Goal: Task Accomplishment & Management: Complete application form

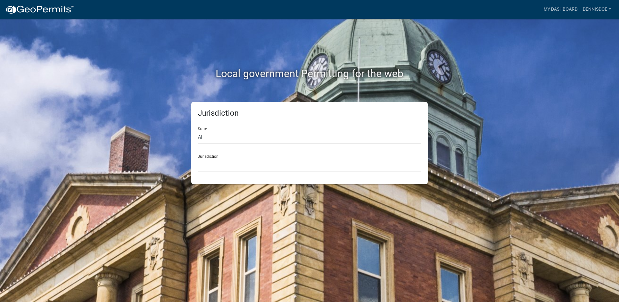
click at [224, 138] on select "All [US_STATE] [US_STATE] [US_STATE] [US_STATE] [US_STATE] [US_STATE] [US_STATE…" at bounding box center [309, 137] width 223 height 13
select select "[US_STATE]"
click at [198, 131] on select "All [US_STATE] [US_STATE] [US_STATE] [US_STATE] [US_STATE] [US_STATE] [US_STATE…" at bounding box center [309, 137] width 223 height 13
click at [231, 158] on select "[GEOGRAPHIC_DATA], [US_STATE] [GEOGRAPHIC_DATA], [US_STATE] [GEOGRAPHIC_DATA], …" at bounding box center [309, 164] width 223 height 13
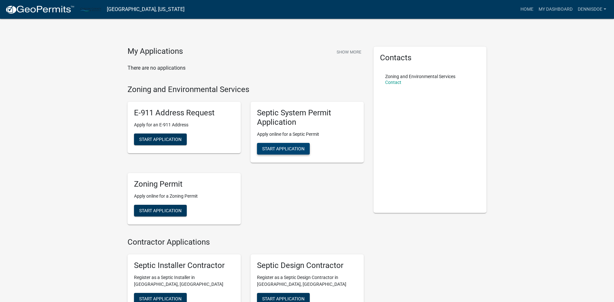
click at [271, 147] on span "Start Application" at bounding box center [283, 148] width 42 height 5
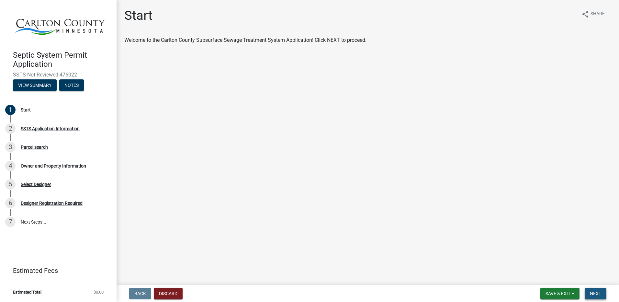
click at [593, 293] on span "Next" at bounding box center [595, 293] width 11 height 5
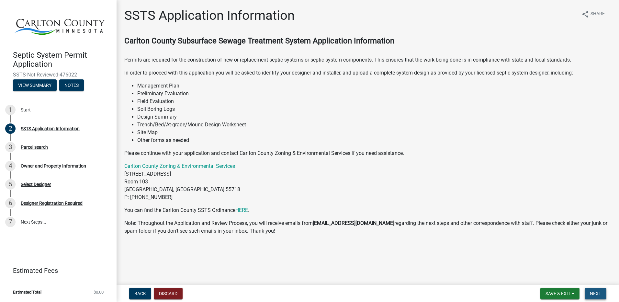
click at [593, 292] on span "Next" at bounding box center [595, 293] width 11 height 5
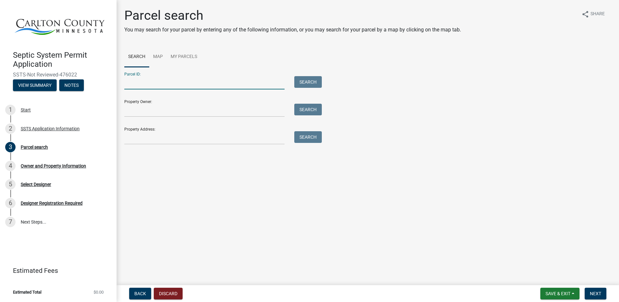
click at [143, 84] on input "Parcel ID:" at bounding box center [204, 82] width 160 height 13
click at [38, 184] on div "Select Designer" at bounding box center [36, 184] width 30 height 5
click at [38, 183] on div "Select Designer" at bounding box center [36, 184] width 30 height 5
click at [137, 289] on button "Back" at bounding box center [140, 293] width 22 height 12
click at [159, 84] on input "Parcel ID:" at bounding box center [204, 82] width 160 height 13
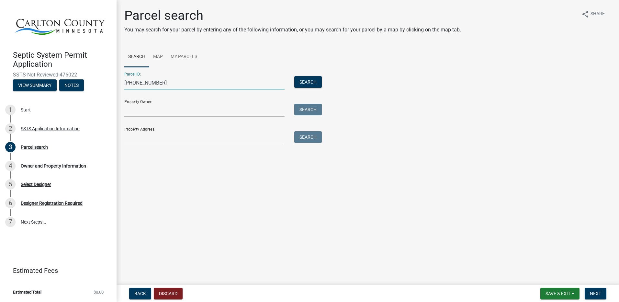
type input "[PHONE_NUMBER]"
click at [162, 103] on div "Property Owner: Search" at bounding box center [221, 106] width 194 height 22
click at [161, 109] on input "Property Owner:" at bounding box center [204, 110] width 160 height 13
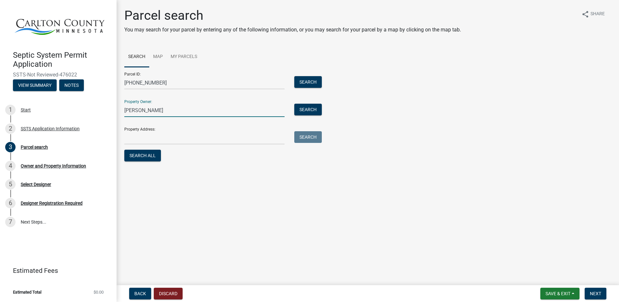
type input "[PERSON_NAME]"
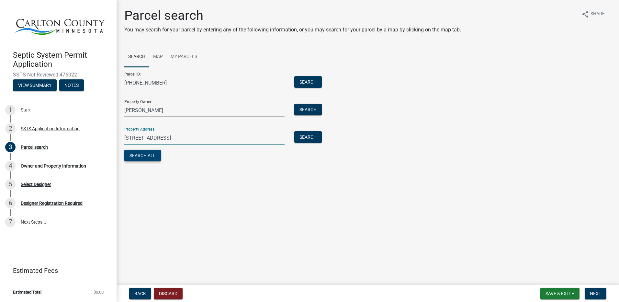
type input "[STREET_ADDRESS]"
click at [146, 155] on button "Search All" at bounding box center [142, 156] width 37 height 12
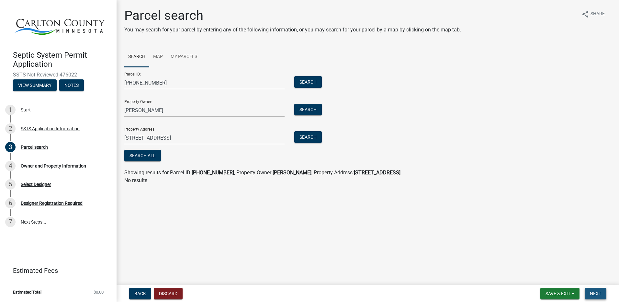
click at [593, 292] on span "Next" at bounding box center [595, 293] width 11 height 5
click at [596, 294] on span "Next" at bounding box center [595, 293] width 11 height 5
click at [307, 135] on button "Search" at bounding box center [308, 137] width 28 height 12
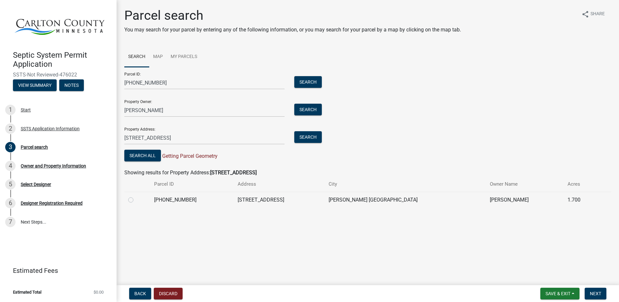
click at [136, 196] on label at bounding box center [136, 196] width 0 height 0
click at [136, 200] on input "radio" at bounding box center [138, 198] width 4 height 4
radio input "true"
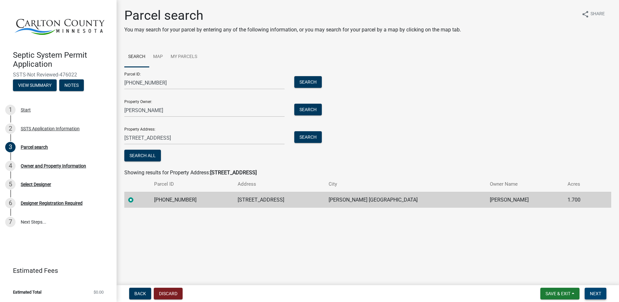
click at [593, 293] on span "Next" at bounding box center [595, 293] width 11 height 5
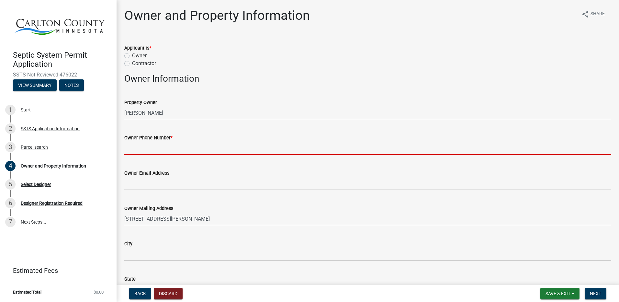
click at [187, 149] on input "Owner Phone Number *" at bounding box center [367, 147] width 487 height 13
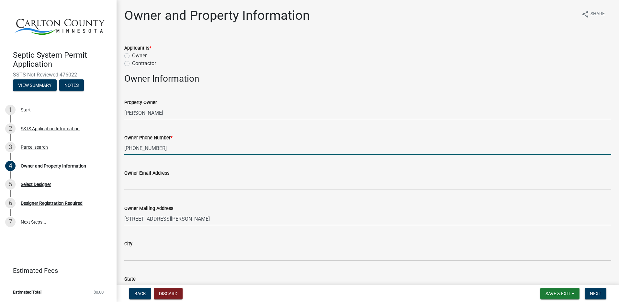
type input "[PHONE_NUMBER]"
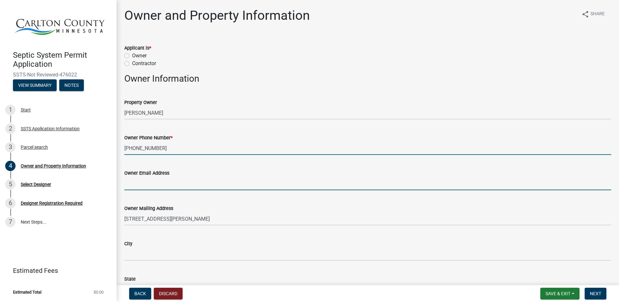
click at [171, 183] on input "Owner Email Address" at bounding box center [367, 183] width 487 height 13
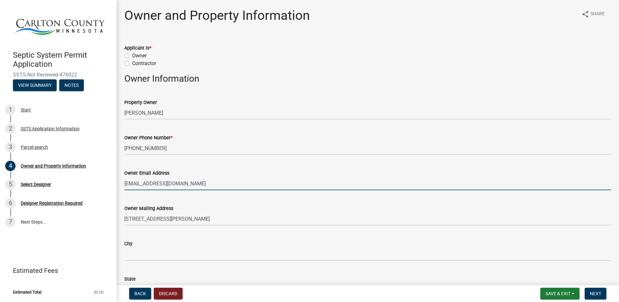
type input "[EMAIL_ADDRESS][DOMAIN_NAME]"
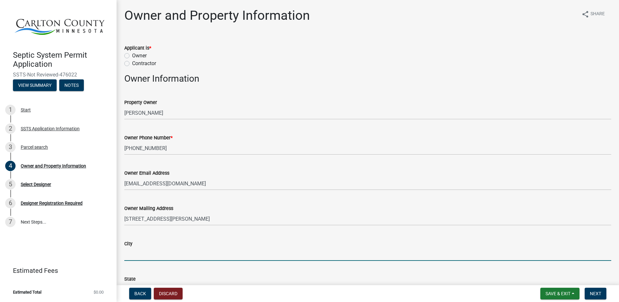
click at [173, 250] on input "City" at bounding box center [367, 253] width 487 height 13
type input "[PERSON_NAME]"
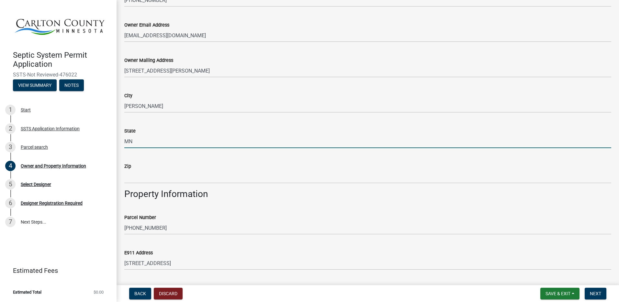
type input "MN"
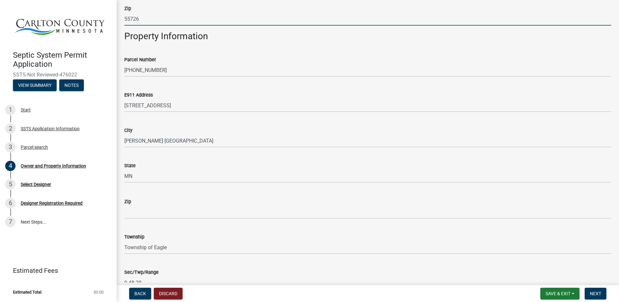
scroll to position [310, 0]
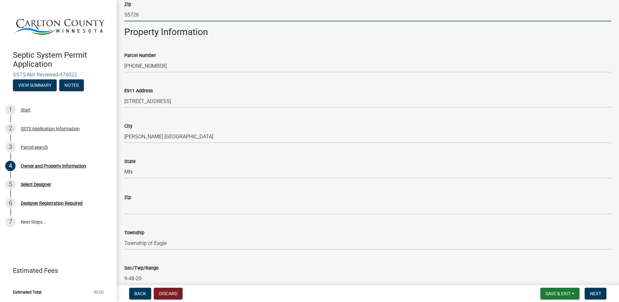
type input "55726"
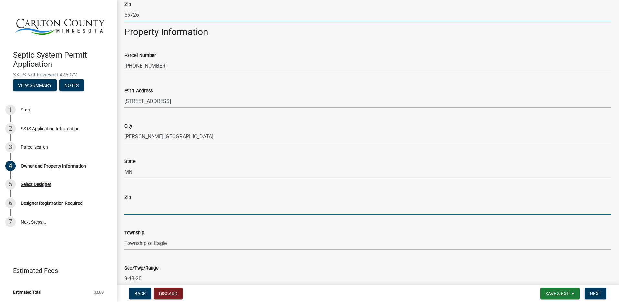
click at [163, 206] on input "Zip" at bounding box center [367, 207] width 487 height 13
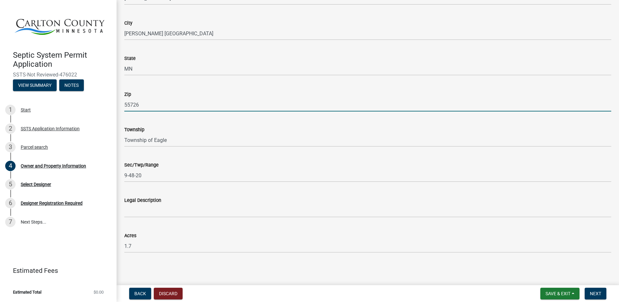
scroll to position [413, 0]
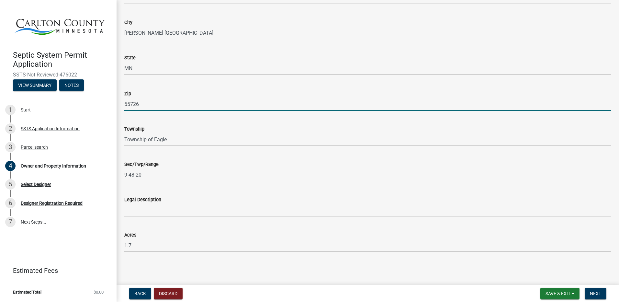
type input "55726"
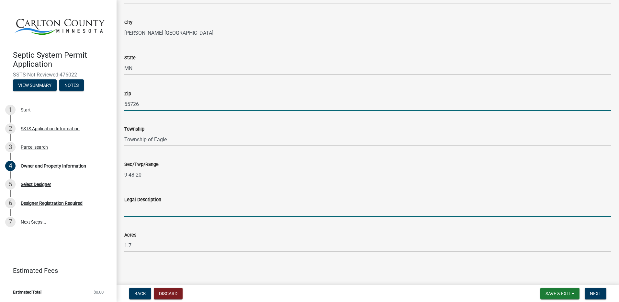
click at [177, 208] on input "Legal Description" at bounding box center [367, 209] width 487 height 13
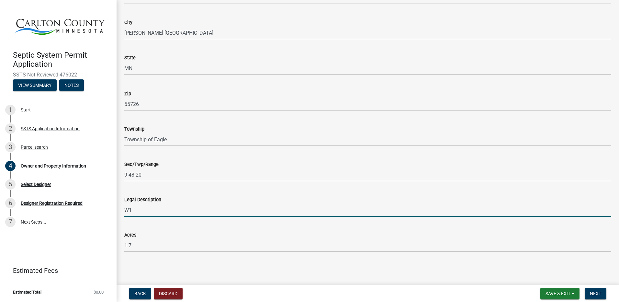
type input "W"
type input "TH PT OF E 200 FT OF W 400 FT OF GOVT LT 1"
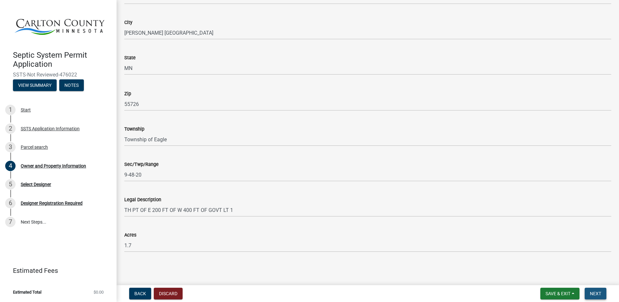
click at [598, 293] on span "Next" at bounding box center [595, 293] width 11 height 5
click at [599, 292] on span "Next" at bounding box center [595, 293] width 11 height 5
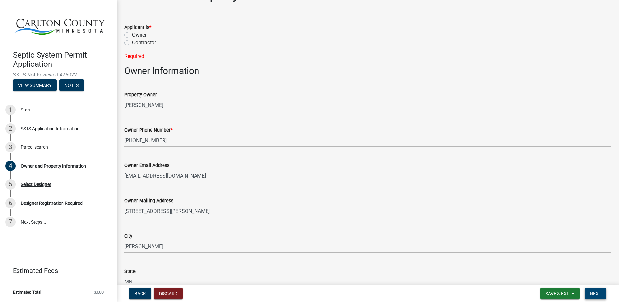
scroll to position [0, 0]
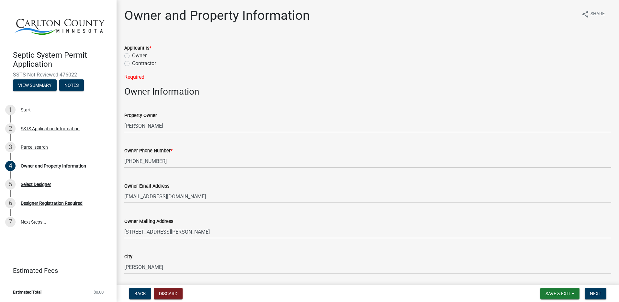
click at [132, 54] on label "Owner" at bounding box center [139, 56] width 15 height 8
click at [132, 54] on input "Owner" at bounding box center [134, 54] width 4 height 4
radio input "true"
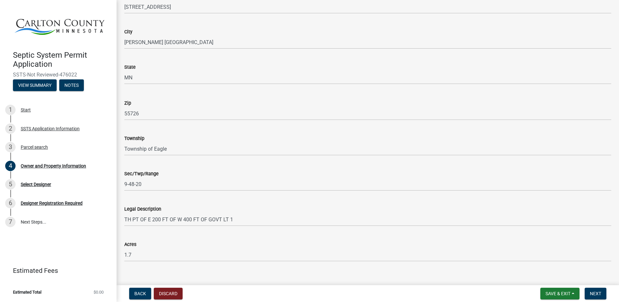
scroll to position [413, 0]
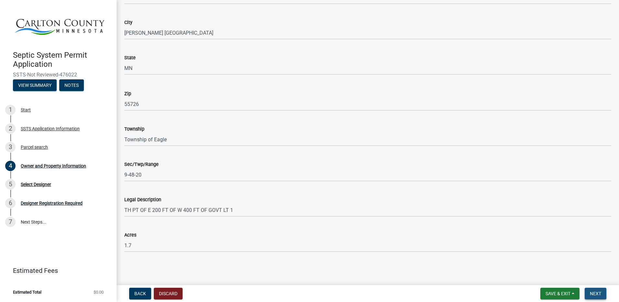
click at [596, 291] on span "Next" at bounding box center [595, 293] width 11 height 5
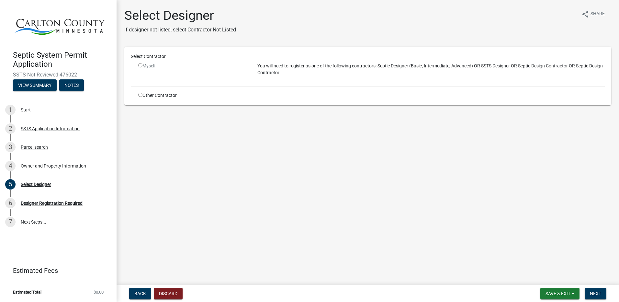
click at [140, 95] on input "radio" at bounding box center [140, 95] width 4 height 4
radio input "true"
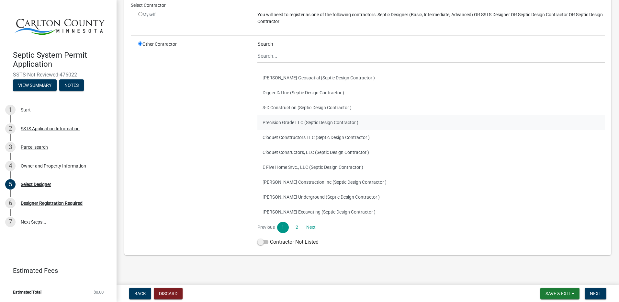
scroll to position [63, 0]
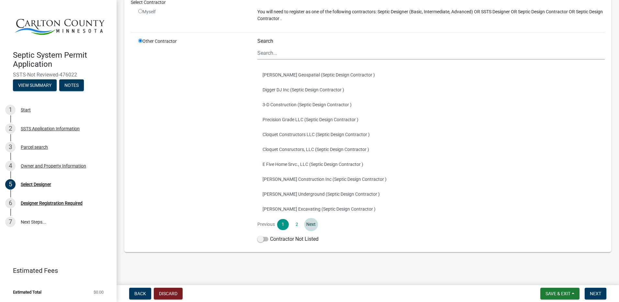
click at [310, 224] on link "Next" at bounding box center [311, 224] width 12 height 11
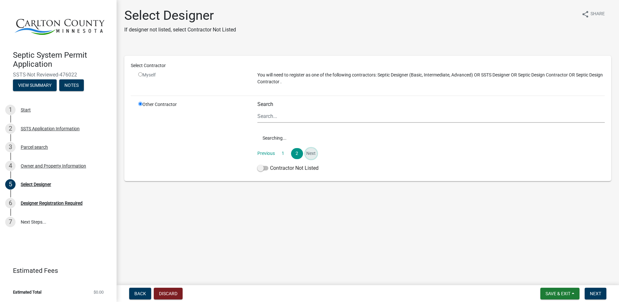
scroll to position [0, 0]
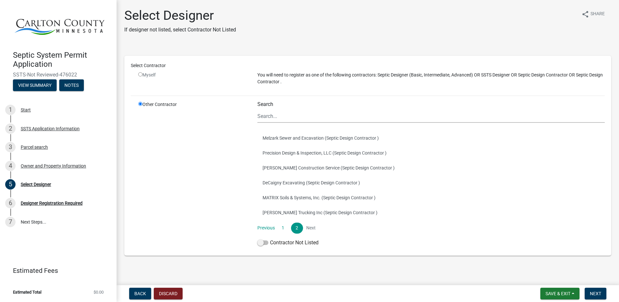
click at [308, 230] on li "Next" at bounding box center [311, 227] width 12 height 11
click at [263, 243] on span at bounding box center [262, 242] width 11 height 5
click at [270, 239] on input "Contractor Not Listed" at bounding box center [270, 239] width 0 height 0
click at [596, 292] on span "Next" at bounding box center [595, 293] width 11 height 5
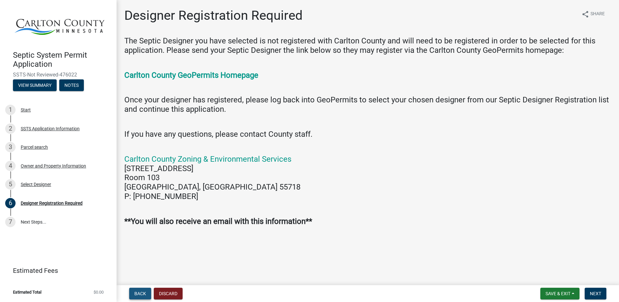
click at [139, 292] on span "Back" at bounding box center [140, 293] width 12 height 5
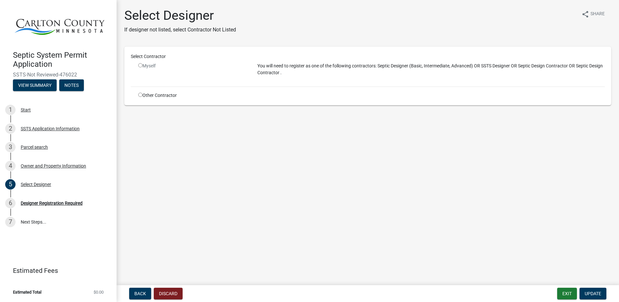
click at [139, 95] on input "radio" at bounding box center [140, 95] width 4 height 4
radio input "true"
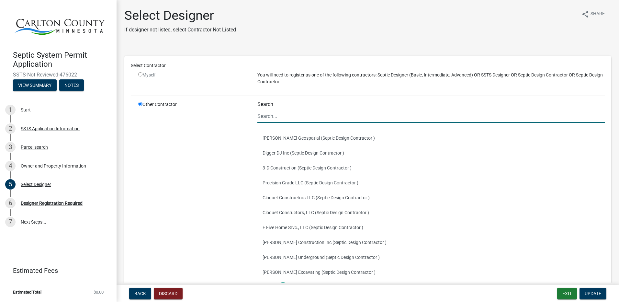
click at [258, 116] on input "Search" at bounding box center [430, 115] width 347 height 13
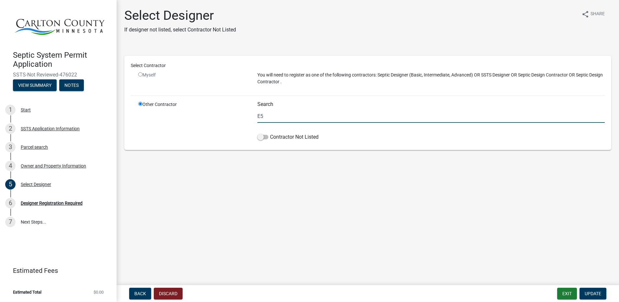
type input "E"
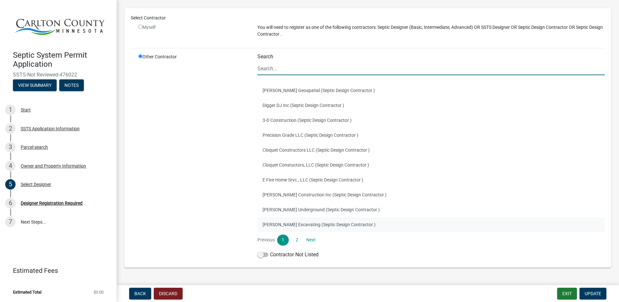
scroll to position [63, 0]
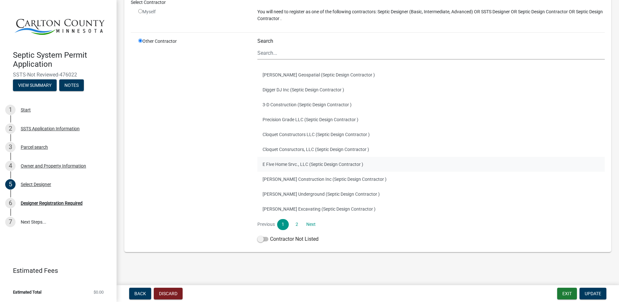
click at [276, 163] on button "E Five Home Srvc., LLC (Septic Design Contractor )" at bounding box center [430, 164] width 347 height 15
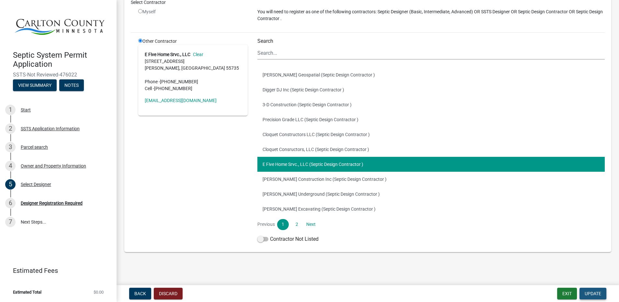
click at [592, 293] on span "Update" at bounding box center [592, 293] width 17 height 5
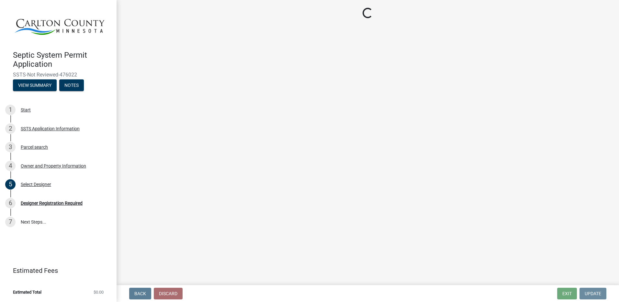
scroll to position [0, 0]
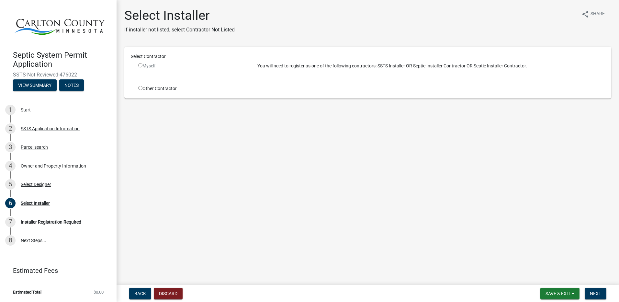
click at [139, 87] on input "radio" at bounding box center [140, 88] width 4 height 4
radio input "true"
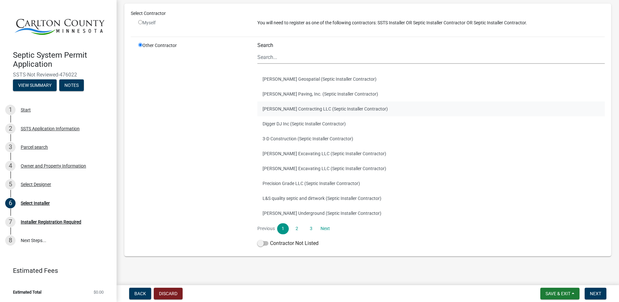
scroll to position [56, 0]
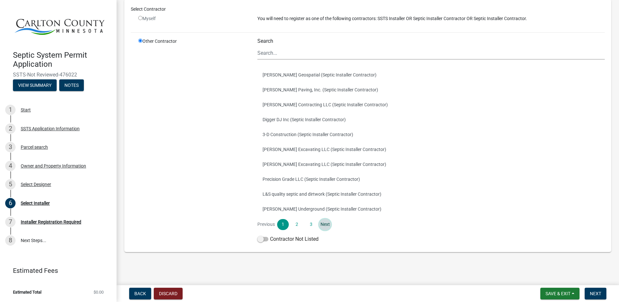
click at [322, 224] on link "Next" at bounding box center [325, 224] width 12 height 11
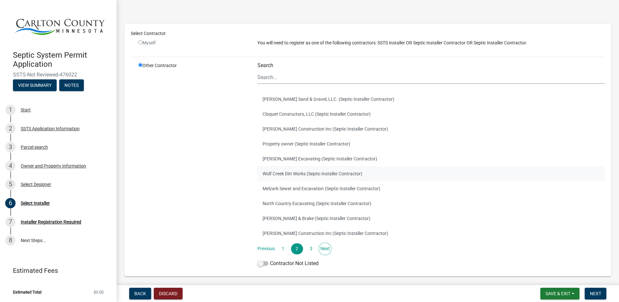
scroll to position [32, 0]
drag, startPoint x: 338, startPoint y: 251, endPoint x: 452, endPoint y: 212, distance: 121.1
click at [452, 212] on button "[PERSON_NAME] & Brake (Septic Installer Contractor)" at bounding box center [430, 217] width 347 height 15
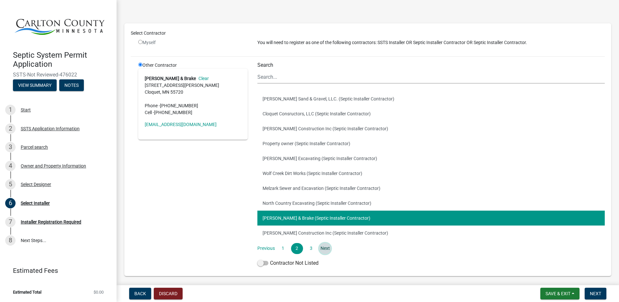
click at [324, 250] on link "Next" at bounding box center [325, 248] width 12 height 11
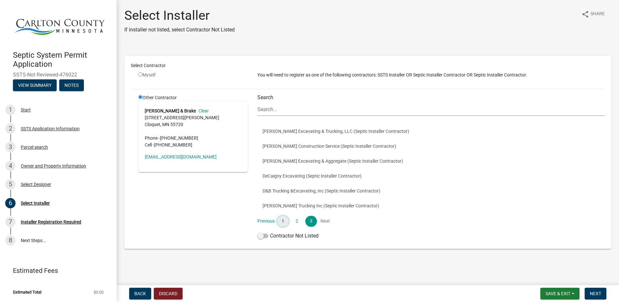
click at [283, 221] on link "1" at bounding box center [283, 221] width 12 height 11
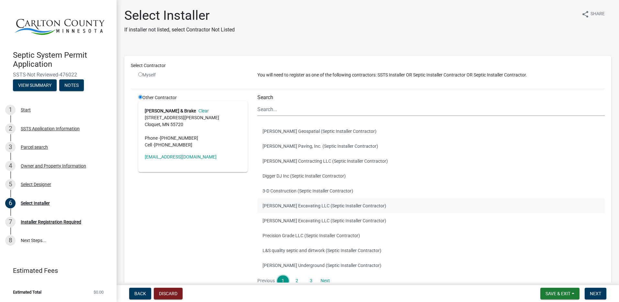
scroll to position [32, 0]
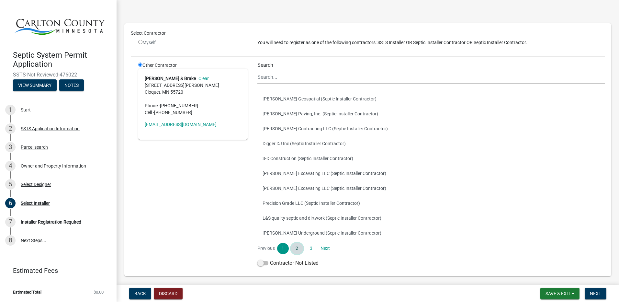
click at [295, 247] on link "2" at bounding box center [297, 248] width 12 height 11
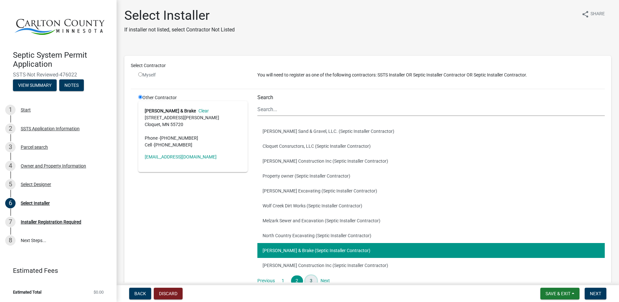
click at [310, 278] on link "3" at bounding box center [311, 280] width 12 height 11
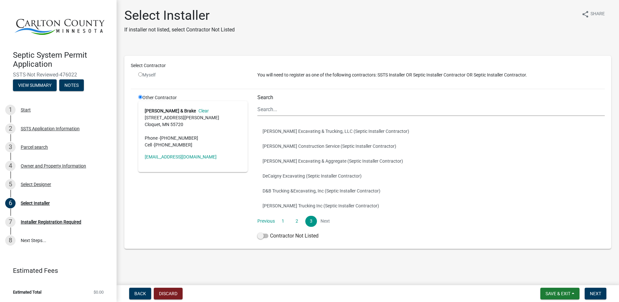
click at [140, 75] on input "radio" at bounding box center [140, 74] width 4 height 4
radio input "false"
radio input "true"
click at [140, 73] on input "radio" at bounding box center [140, 74] width 4 height 4
radio input "false"
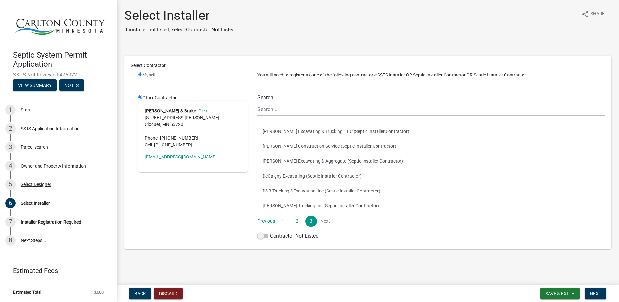
radio input "true"
click at [140, 292] on span "Back" at bounding box center [140, 293] width 12 height 5
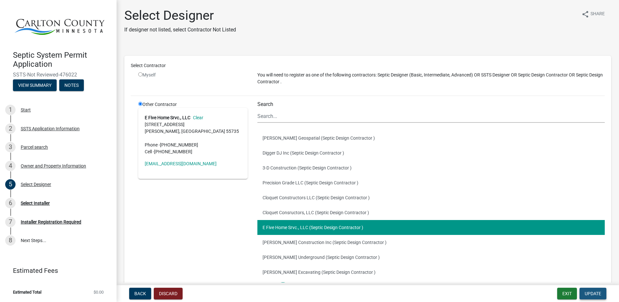
click at [594, 294] on span "Update" at bounding box center [592, 293] width 17 height 5
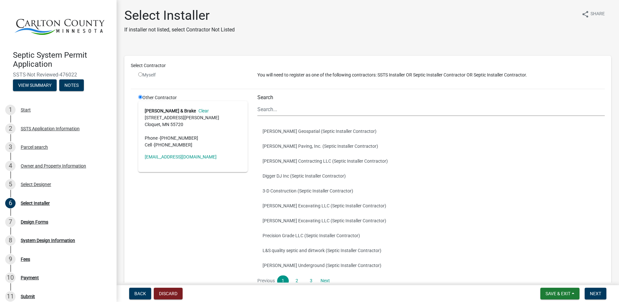
click at [141, 74] on input "radio" at bounding box center [140, 74] width 4 height 4
radio input "false"
radio input "true"
click at [140, 74] on input "radio" at bounding box center [140, 74] width 4 height 4
radio input "false"
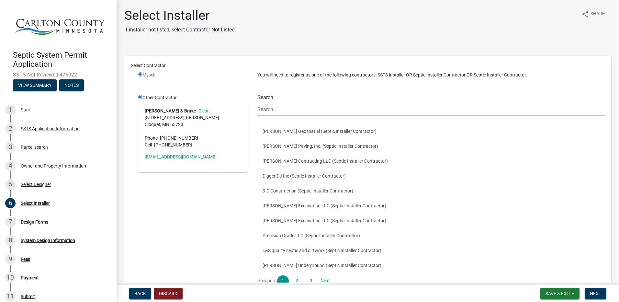
radio input "true"
click at [139, 73] on input "radio" at bounding box center [140, 74] width 4 height 4
radio input "false"
radio input "true"
click at [140, 74] on input "radio" at bounding box center [140, 74] width 4 height 4
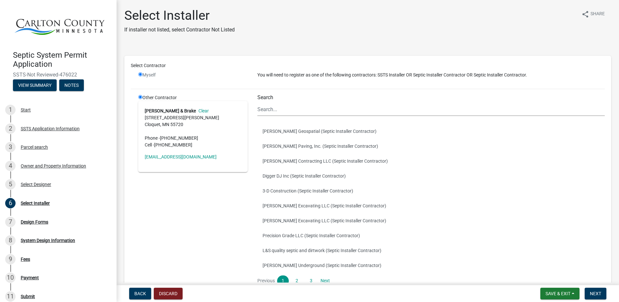
radio input "false"
radio input "true"
click at [140, 98] on input "radio" at bounding box center [140, 97] width 4 height 4
click at [140, 75] on input "radio" at bounding box center [140, 74] width 4 height 4
radio input "false"
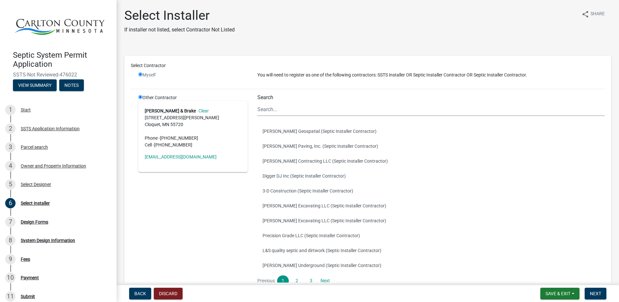
radio input "true"
click at [141, 292] on span "Back" at bounding box center [140, 293] width 12 height 5
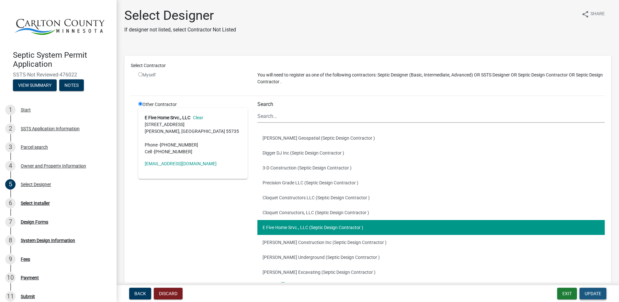
click at [590, 291] on span "Update" at bounding box center [592, 293] width 17 height 5
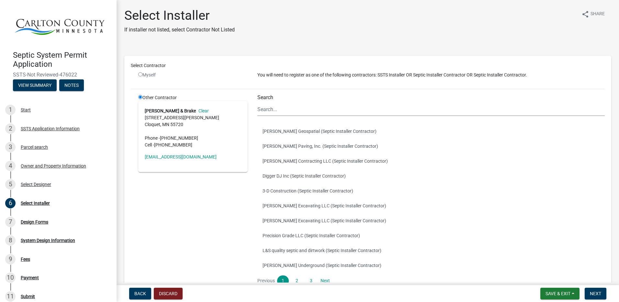
click at [140, 76] on input "radio" at bounding box center [140, 74] width 4 height 4
radio input "false"
radio input "true"
click at [196, 112] on link "Clear" at bounding box center [202, 110] width 13 height 5
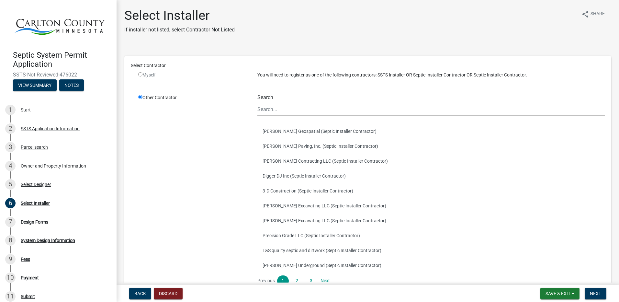
click at [139, 73] on input "radio" at bounding box center [140, 74] width 4 height 4
radio input "false"
radio input "true"
click at [140, 74] on input "radio" at bounding box center [140, 74] width 4 height 4
radio input "false"
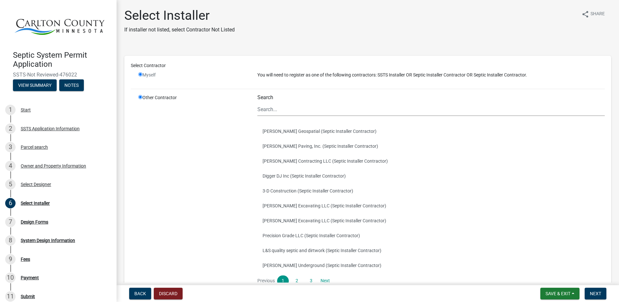
radio input "true"
click at [139, 73] on input "radio" at bounding box center [140, 74] width 4 height 4
radio input "false"
radio input "true"
click at [139, 73] on input "radio" at bounding box center [140, 74] width 4 height 4
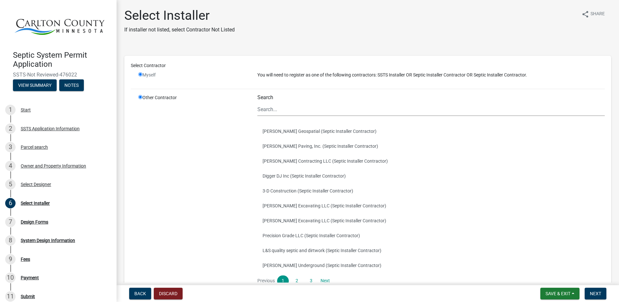
radio input "false"
radio input "true"
click at [34, 201] on div "Select Installer" at bounding box center [35, 203] width 29 height 5
click at [139, 72] on input "radio" at bounding box center [140, 74] width 4 height 4
radio input "false"
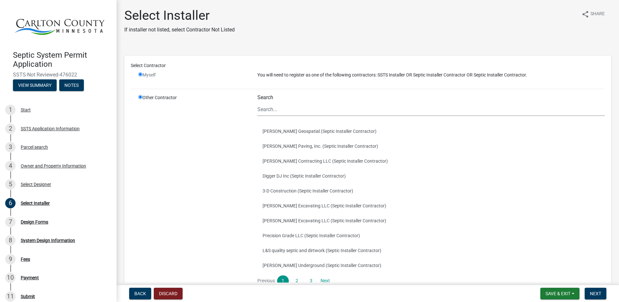
radio input "true"
click at [140, 75] on input "radio" at bounding box center [140, 74] width 4 height 4
radio input "false"
radio input "true"
click at [140, 74] on input "radio" at bounding box center [140, 74] width 4 height 4
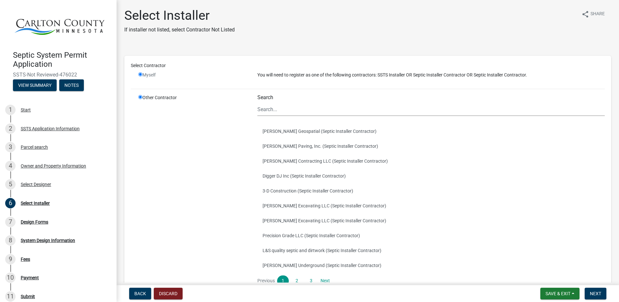
radio input "false"
radio input "true"
click at [140, 74] on input "radio" at bounding box center [140, 74] width 4 height 4
radio input "false"
radio input "true"
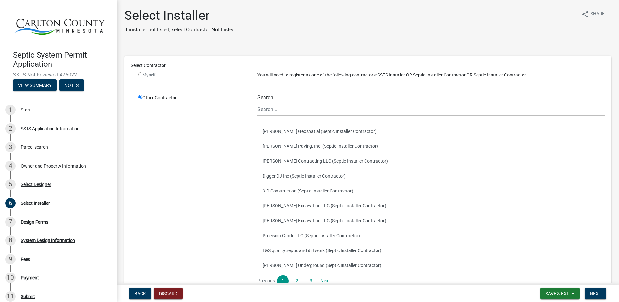
click at [140, 74] on input "radio" at bounding box center [140, 74] width 4 height 4
radio input "false"
radio input "true"
click at [140, 74] on input "radio" at bounding box center [140, 74] width 4 height 4
radio input "false"
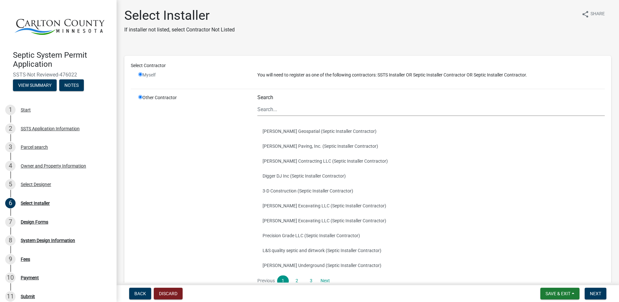
radio input "true"
click at [140, 74] on input "radio" at bounding box center [140, 74] width 4 height 4
radio input "false"
radio input "true"
click at [140, 74] on input "radio" at bounding box center [140, 74] width 4 height 4
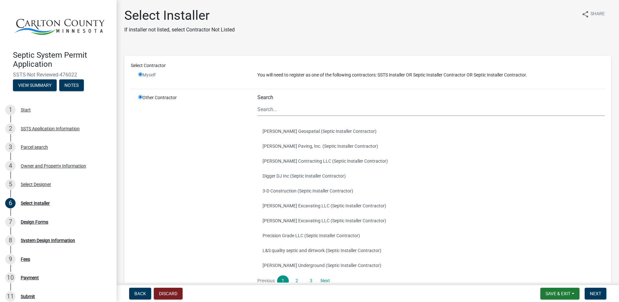
radio input "false"
radio input "true"
click at [140, 74] on input "radio" at bounding box center [140, 74] width 4 height 4
radio input "false"
radio input "true"
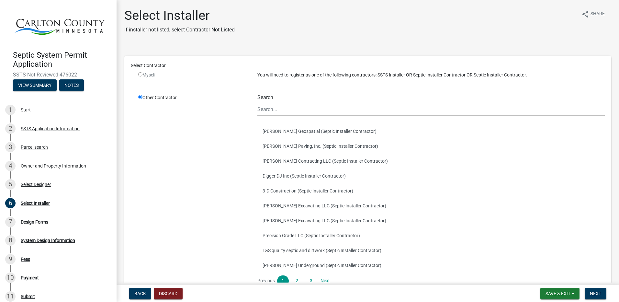
click at [140, 74] on input "radio" at bounding box center [140, 74] width 4 height 4
radio input "false"
radio input "true"
click at [562, 294] on span "Save & Exit" at bounding box center [557, 293] width 25 height 5
click at [543, 262] on button "Save" at bounding box center [554, 261] width 52 height 16
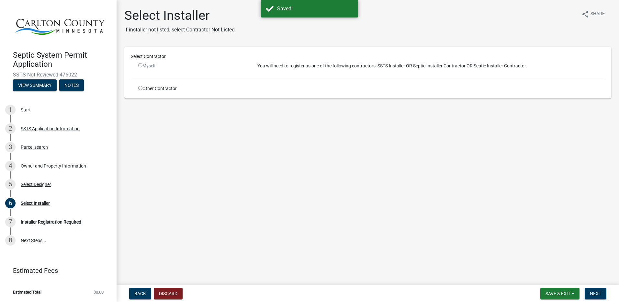
click at [140, 66] on input "radio" at bounding box center [140, 65] width 4 height 4
click at [140, 64] on input "radio" at bounding box center [140, 65] width 4 height 4
click at [141, 65] on input "radio" at bounding box center [140, 65] width 4 height 4
click at [139, 65] on input "radio" at bounding box center [140, 65] width 4 height 4
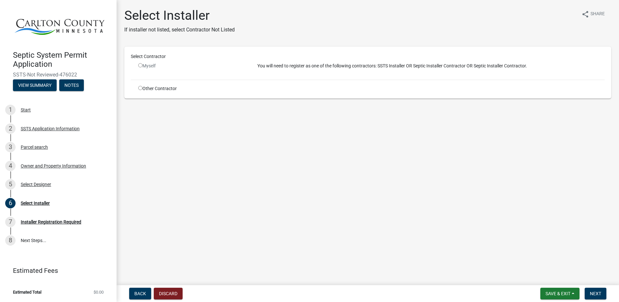
click at [140, 65] on input "radio" at bounding box center [140, 65] width 4 height 4
click at [148, 64] on div "Myself" at bounding box center [192, 65] width 109 height 7
click at [149, 64] on div "Myself" at bounding box center [192, 65] width 109 height 7
click at [139, 63] on input "radio" at bounding box center [140, 65] width 4 height 4
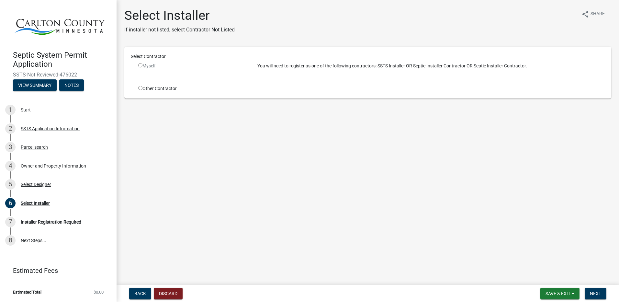
click at [140, 64] on input "radio" at bounding box center [140, 65] width 4 height 4
click at [595, 293] on span "Next" at bounding box center [595, 293] width 11 height 5
click at [141, 65] on input "radio" at bounding box center [140, 65] width 4 height 4
radio input "false"
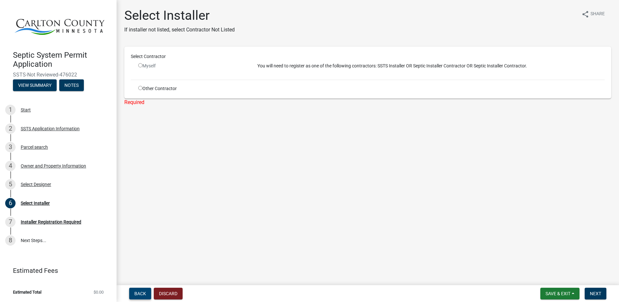
click at [141, 294] on span "Back" at bounding box center [140, 293] width 12 height 5
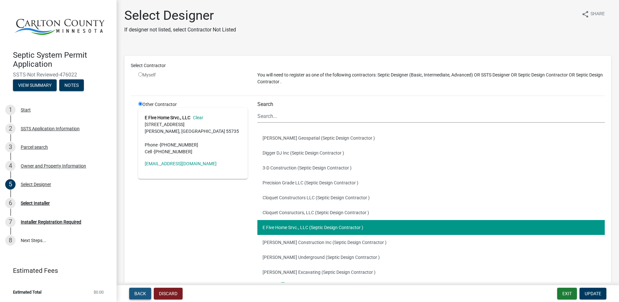
click at [143, 291] on span "Back" at bounding box center [140, 293] width 12 height 5
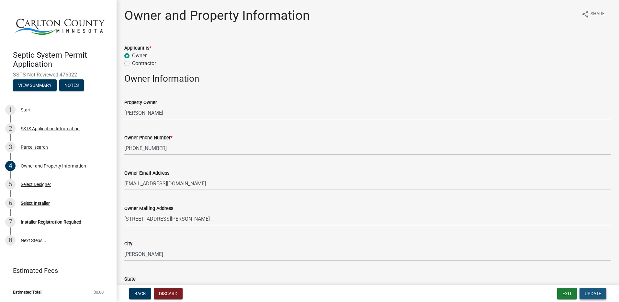
click at [588, 293] on span "Update" at bounding box center [592, 293] width 17 height 5
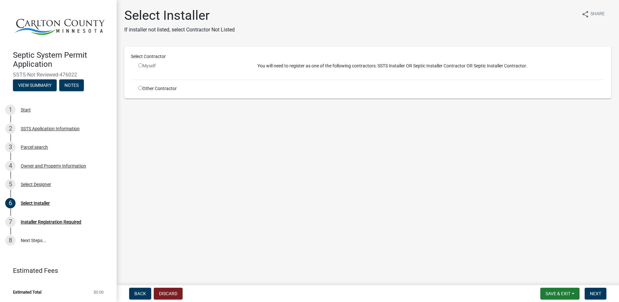
click at [139, 63] on input "radio" at bounding box center [140, 65] width 4 height 4
click at [140, 64] on input "radio" at bounding box center [140, 65] width 4 height 4
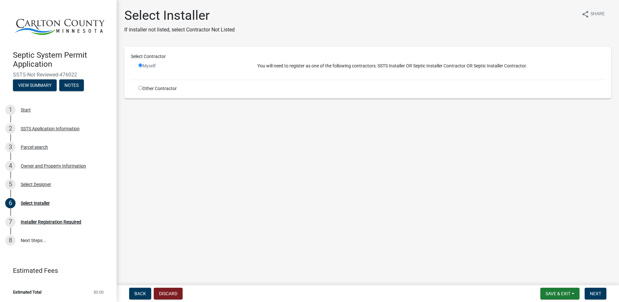
radio input "false"
click at [562, 293] on span "Save & Exit" at bounding box center [557, 293] width 25 height 5
click at [554, 276] on button "Save & Exit" at bounding box center [554, 277] width 52 height 16
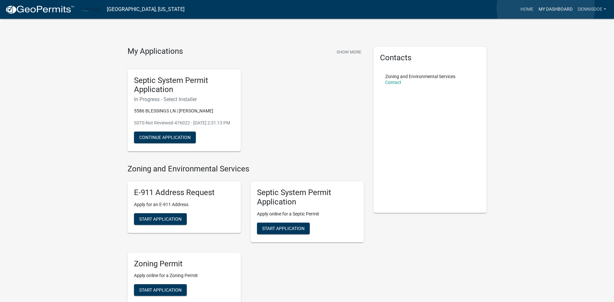
click at [546, 8] on link "My Dashboard" at bounding box center [555, 9] width 39 height 12
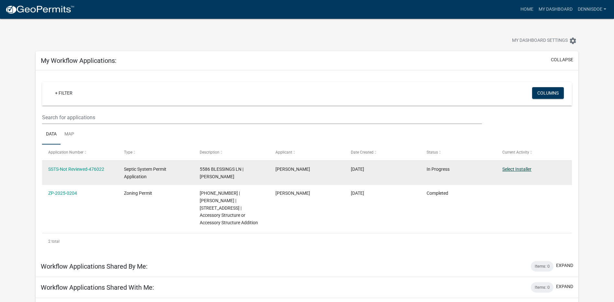
click at [519, 169] on link "Select Installer" at bounding box center [516, 168] width 29 height 5
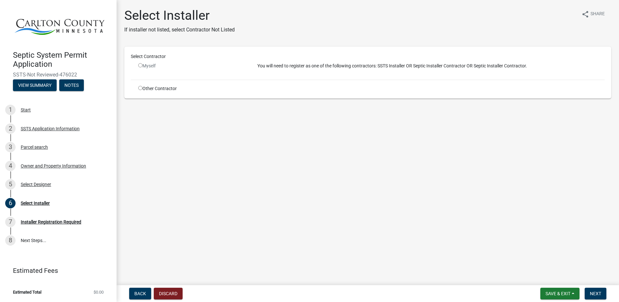
click at [139, 65] on input "radio" at bounding box center [140, 65] width 4 height 4
click at [140, 65] on input "radio" at bounding box center [140, 65] width 4 height 4
radio input "false"
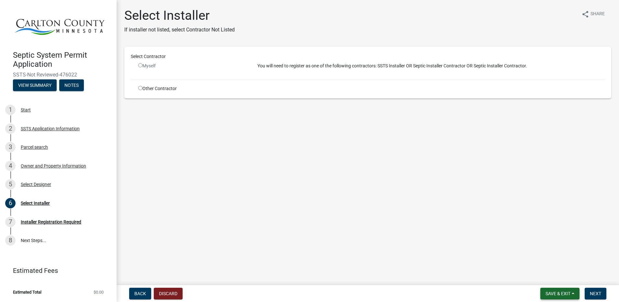
click at [574, 294] on button "Save & Exit" at bounding box center [559, 293] width 39 height 12
click at [550, 277] on button "Save & Exit" at bounding box center [554, 277] width 52 height 16
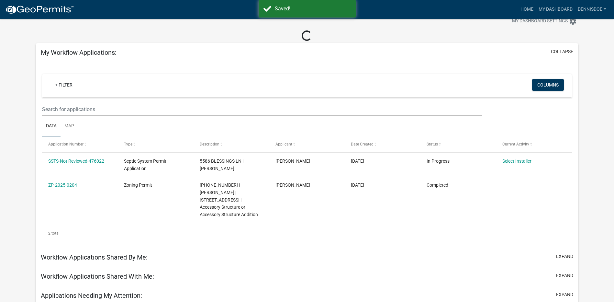
scroll to position [34, 0]
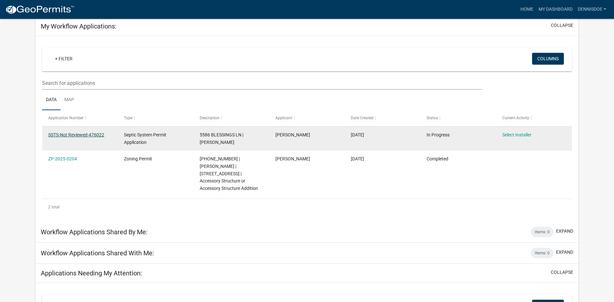
click at [77, 133] on link "SSTS-Not Reviewed-476022" at bounding box center [76, 134] width 56 height 5
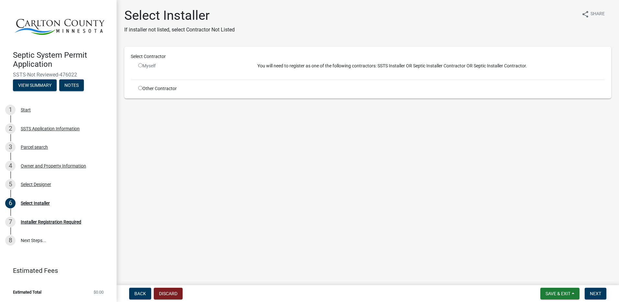
click at [139, 64] on input "radio" at bounding box center [140, 65] width 4 height 4
click at [141, 65] on input "radio" at bounding box center [140, 65] width 4 height 4
radio input "false"
click at [139, 87] on input "radio" at bounding box center [140, 88] width 4 height 4
radio input "true"
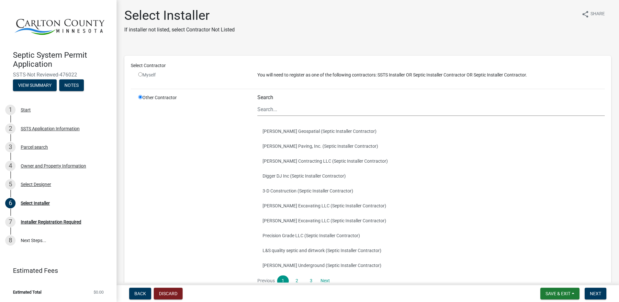
click at [139, 74] on input "radio" at bounding box center [140, 74] width 4 height 4
radio input "false"
radio input "true"
click at [139, 74] on input "radio" at bounding box center [140, 74] width 4 height 4
radio input "false"
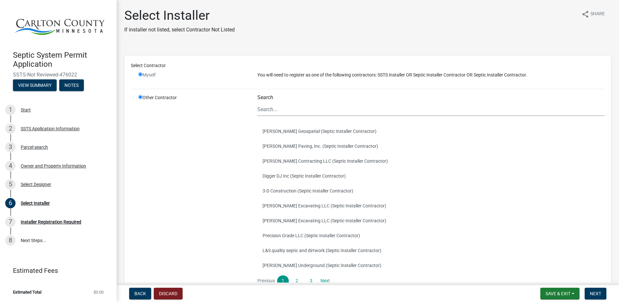
radio input "true"
click at [139, 74] on input "radio" at bounding box center [140, 74] width 4 height 4
radio input "false"
radio input "true"
click at [139, 74] on input "radio" at bounding box center [140, 74] width 4 height 4
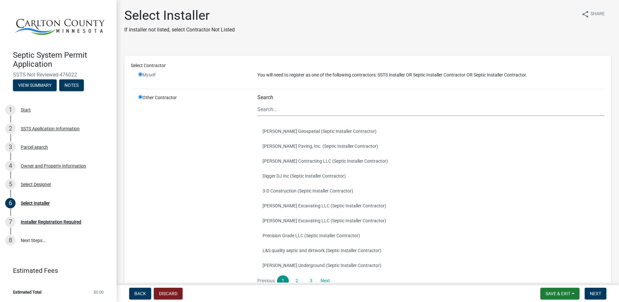
radio input "false"
radio input "true"
